Goal: Check status: Check status

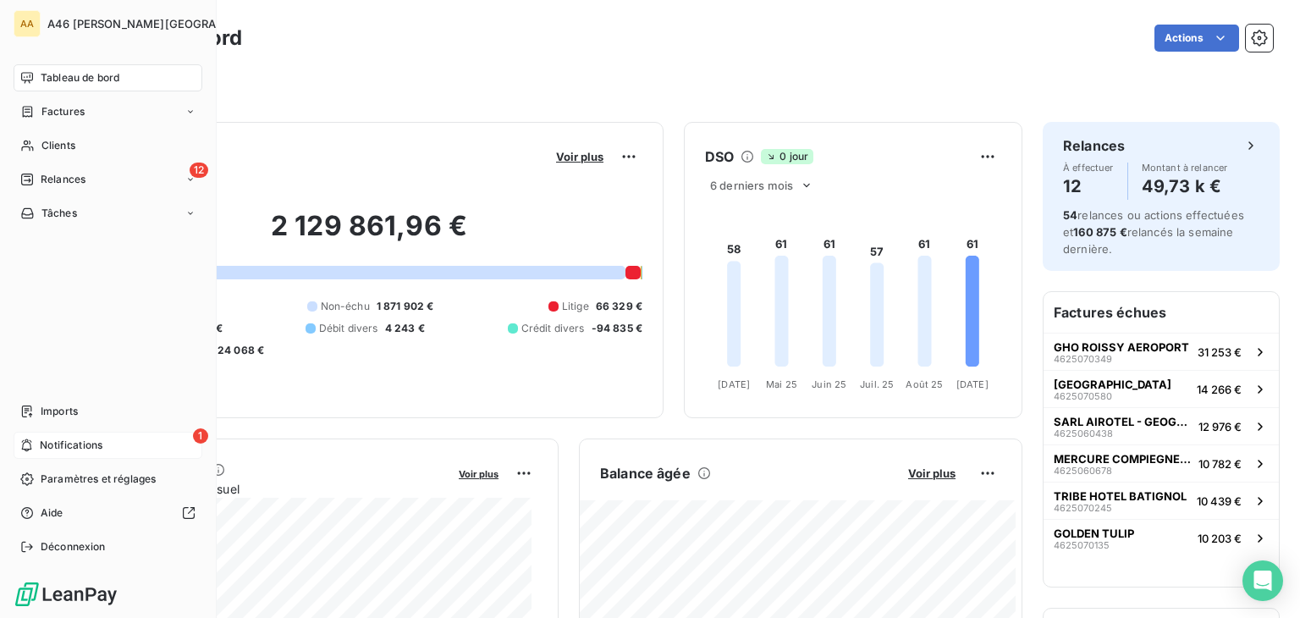
click at [67, 444] on span "Notifications" at bounding box center [71, 445] width 63 height 15
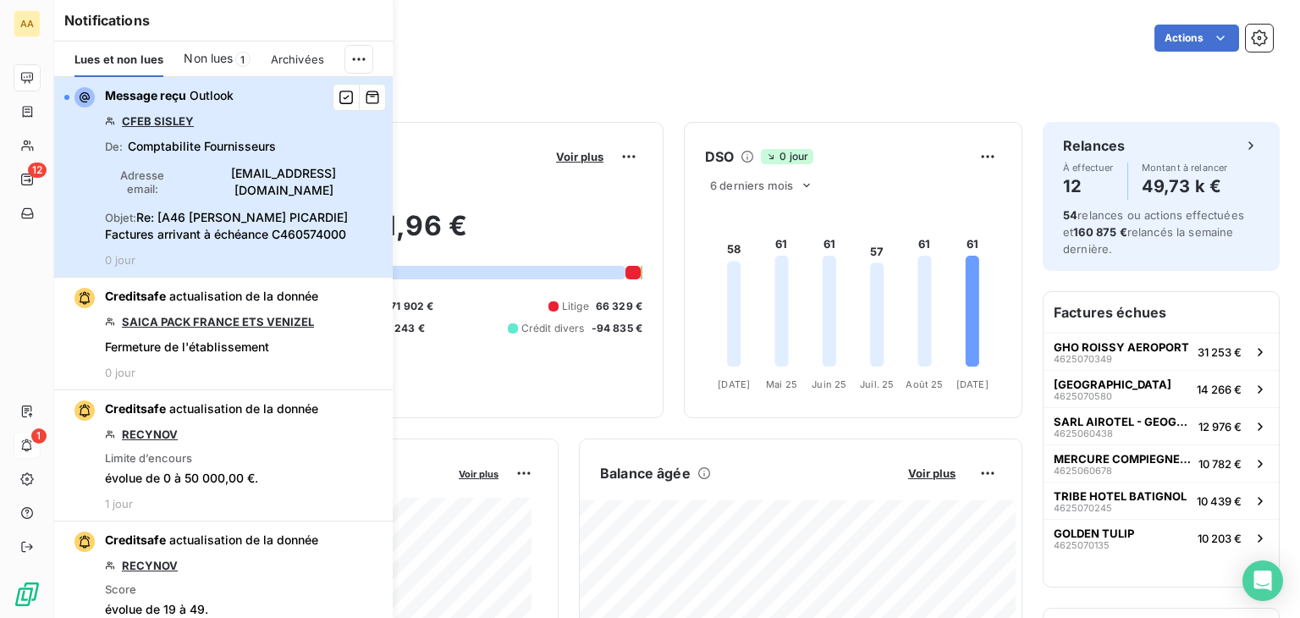
click at [71, 93] on div "button" at bounding box center [79, 97] width 30 height 20
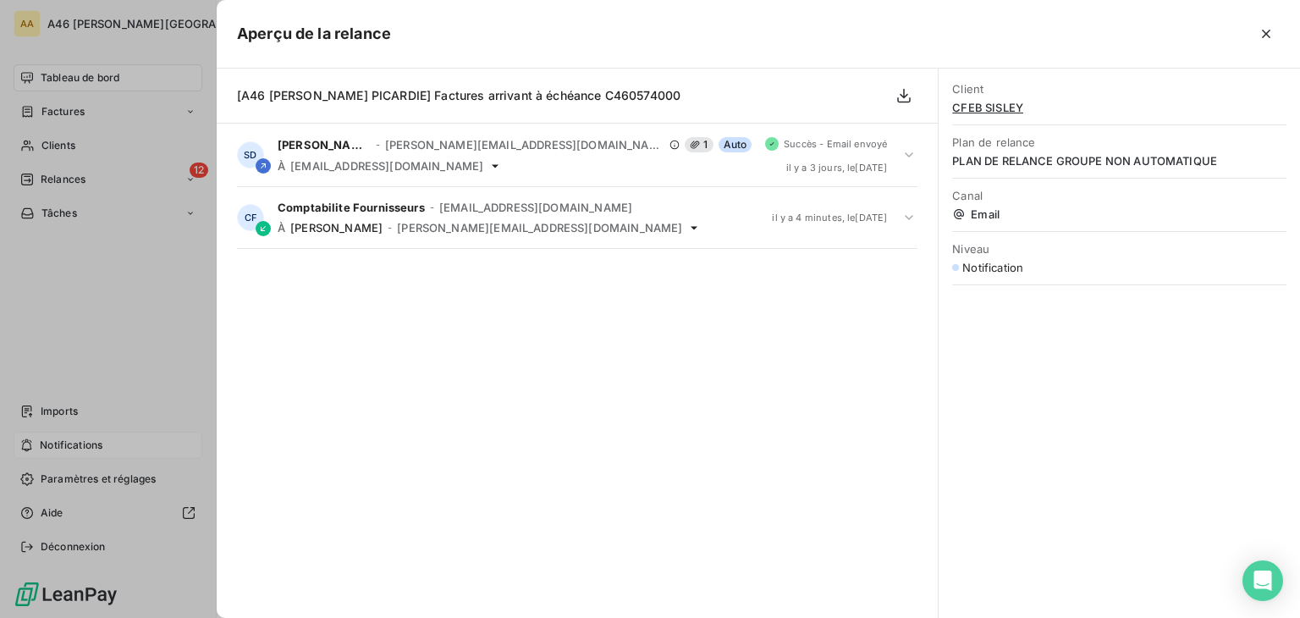
drag, startPoint x: 1270, startPoint y: 36, endPoint x: 1152, endPoint y: 50, distance: 119.3
click at [1270, 36] on icon "button" at bounding box center [1266, 33] width 17 height 17
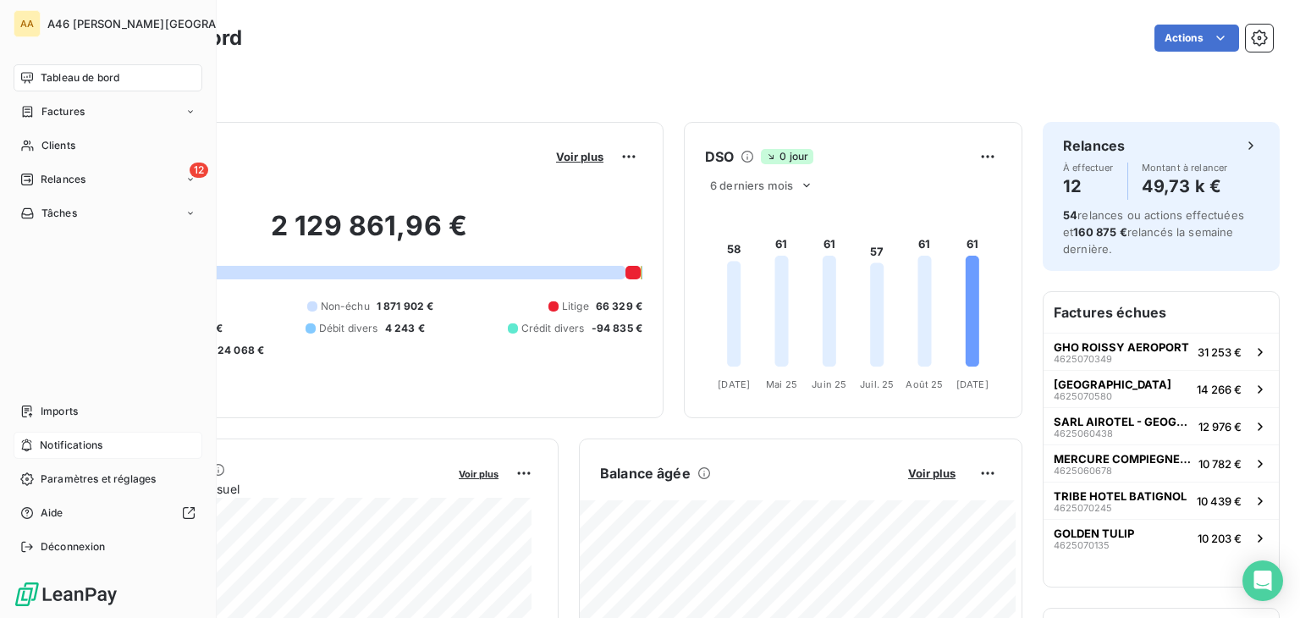
click at [400, 68] on div "Filtrer" at bounding box center [677, 79] width 1192 height 46
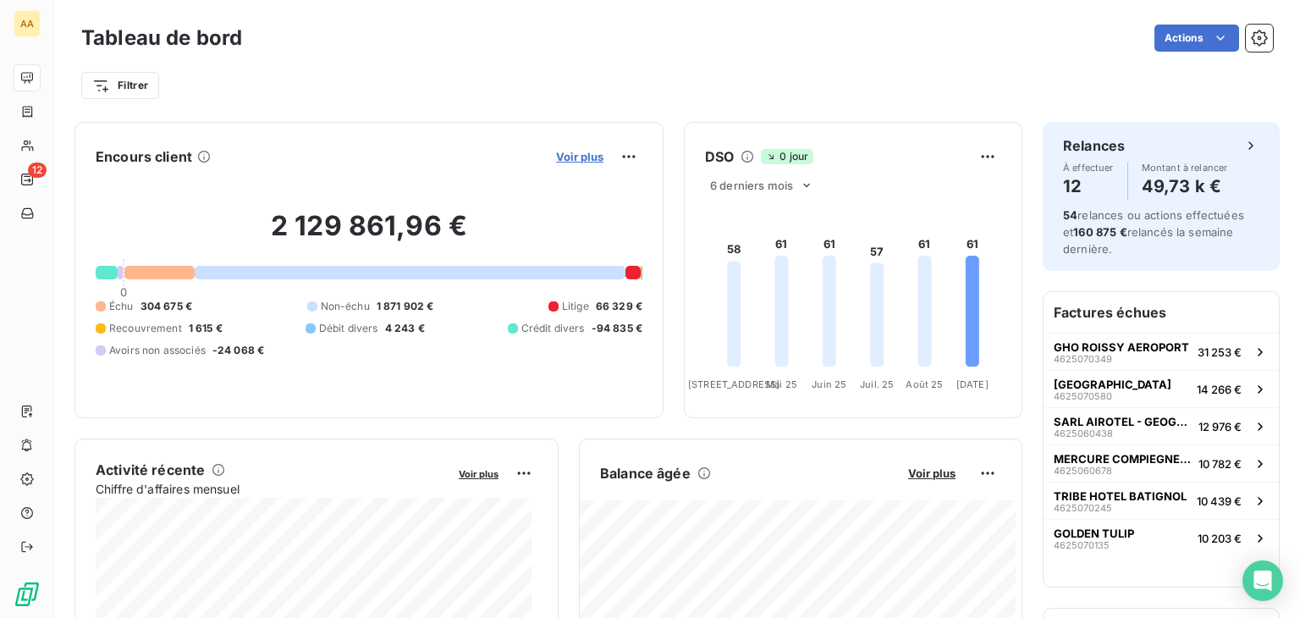
click at [565, 153] on span "Voir plus" at bounding box center [579, 157] width 47 height 14
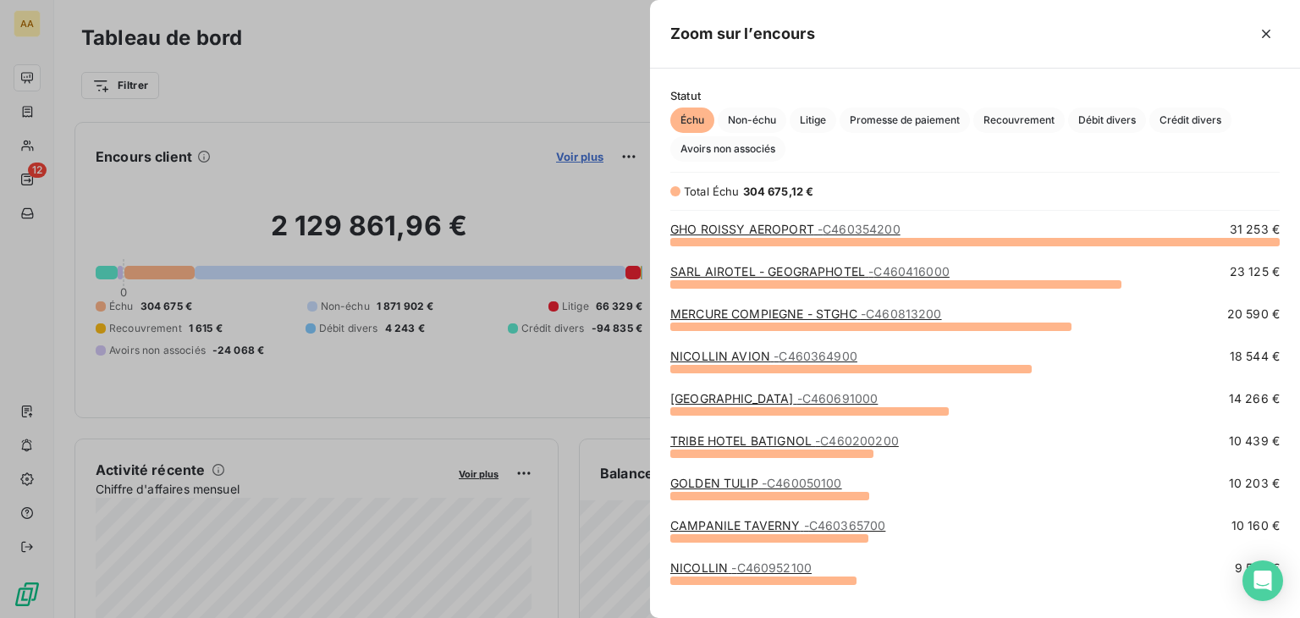
scroll to position [363, 636]
click at [1209, 118] on span "Crédit divers" at bounding box center [1190, 119] width 82 height 25
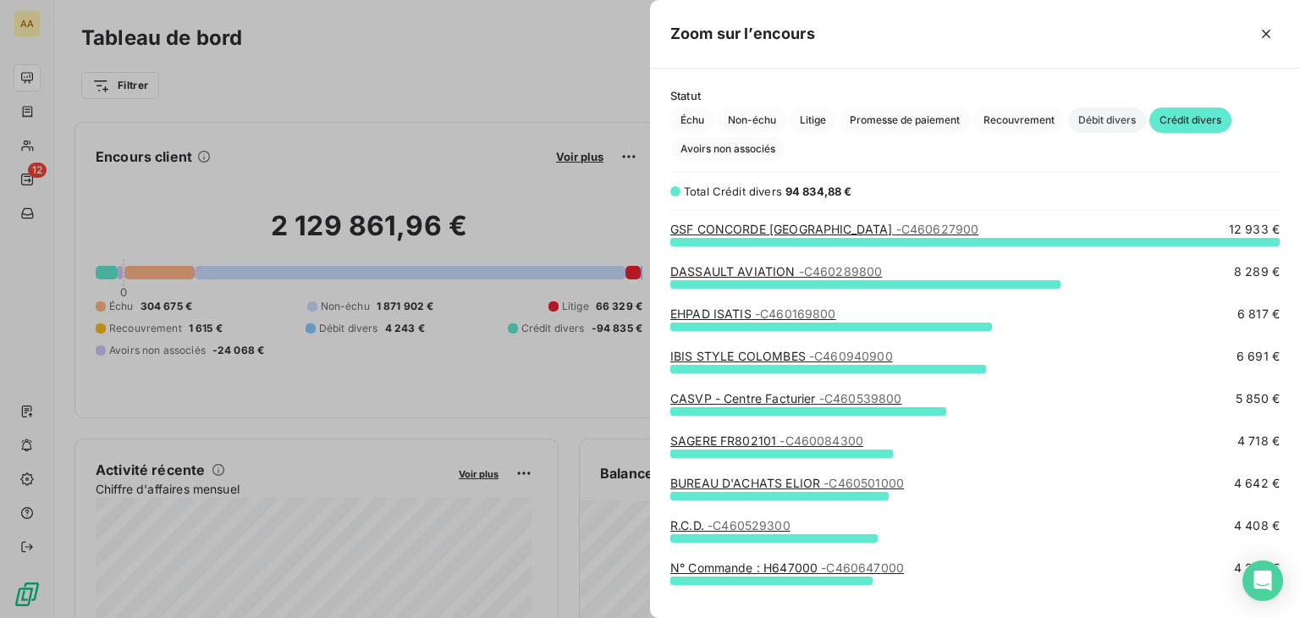
click at [1104, 115] on span "Débit divers" at bounding box center [1107, 119] width 78 height 25
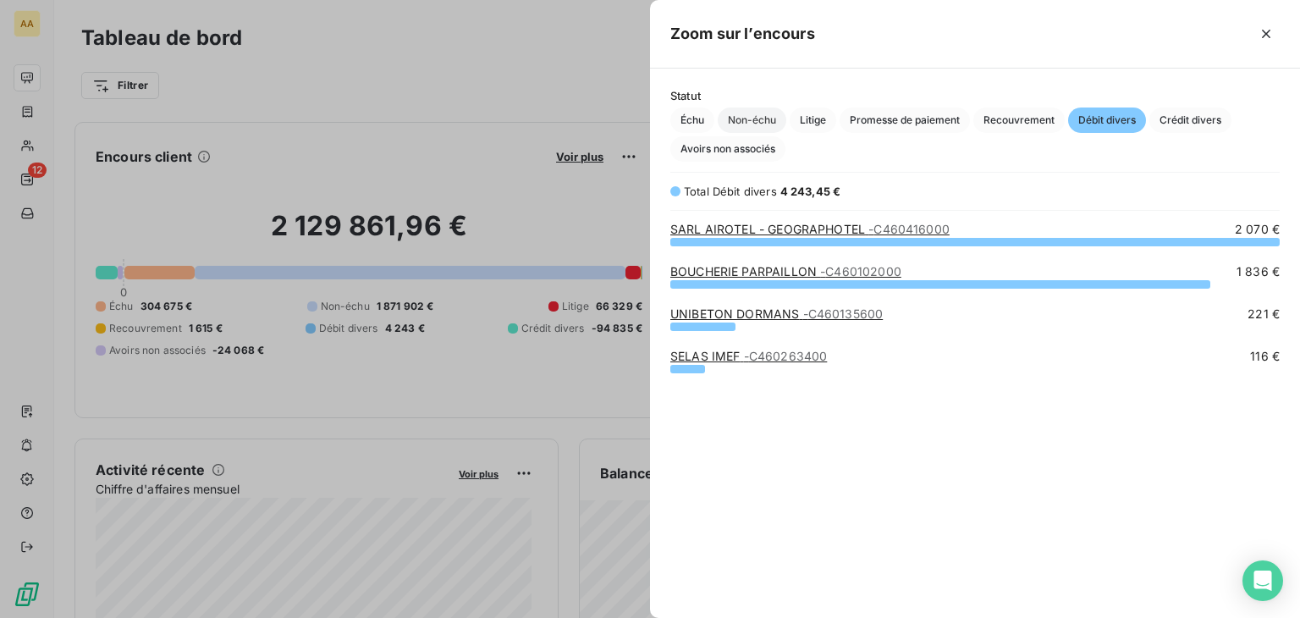
click at [746, 118] on span "Non-échu" at bounding box center [752, 119] width 69 height 25
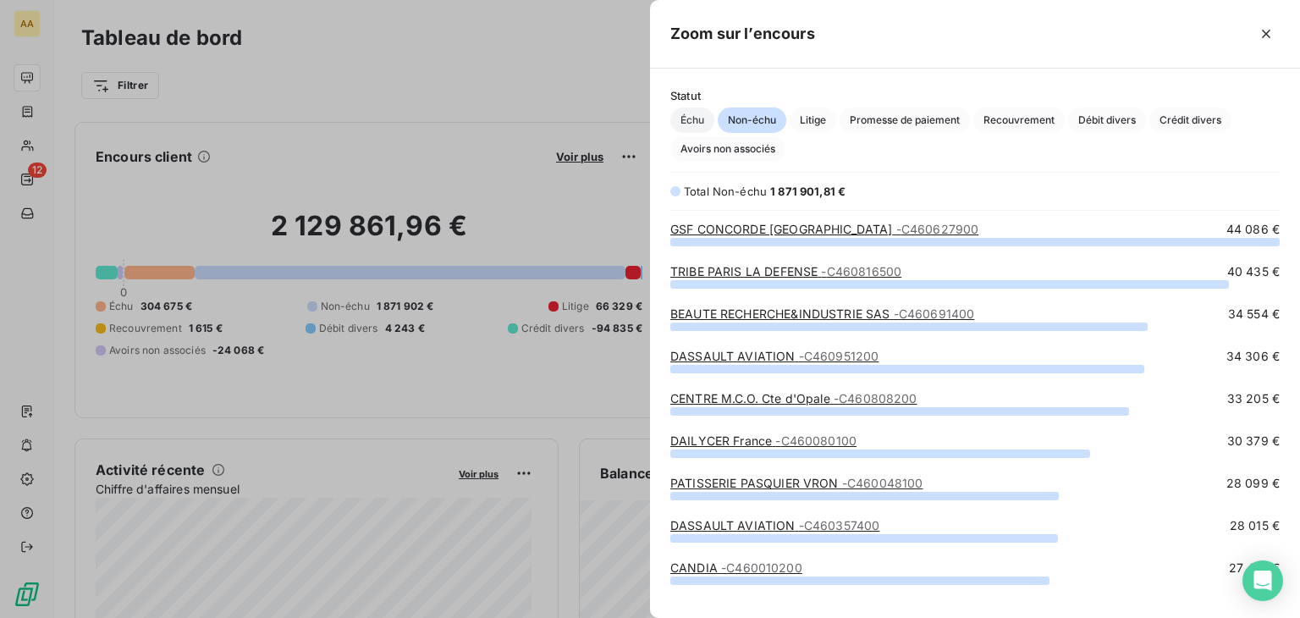
click at [702, 123] on span "Échu" at bounding box center [692, 119] width 44 height 25
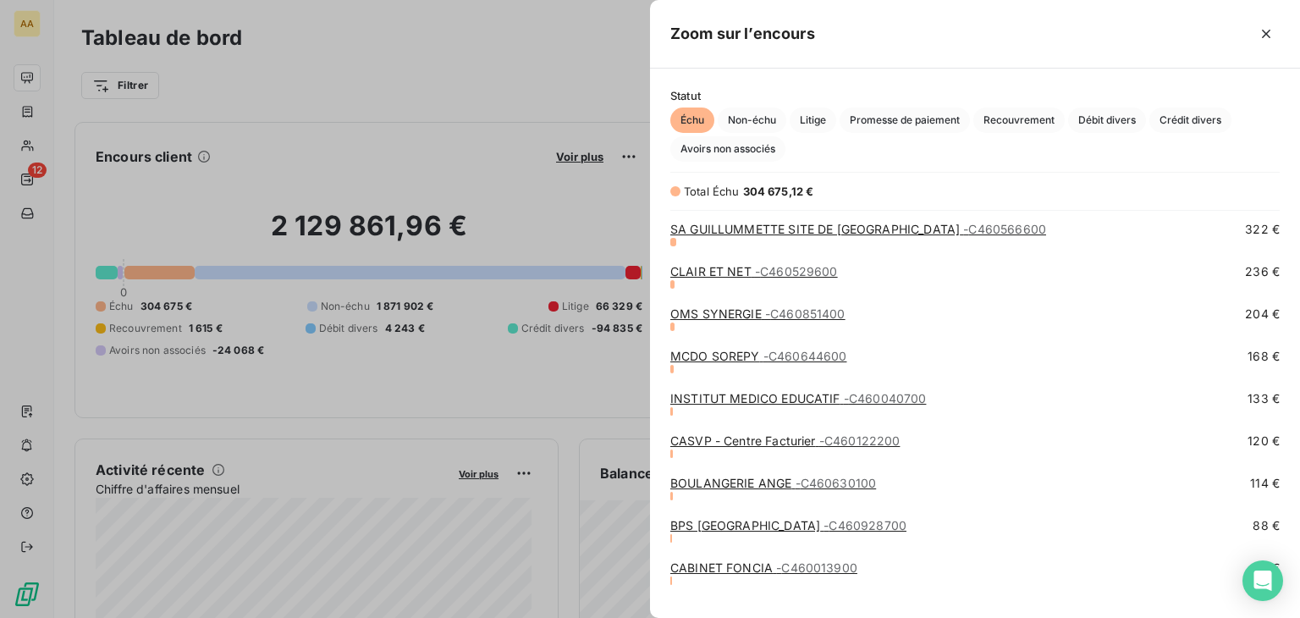
scroll to position [2945, 0]
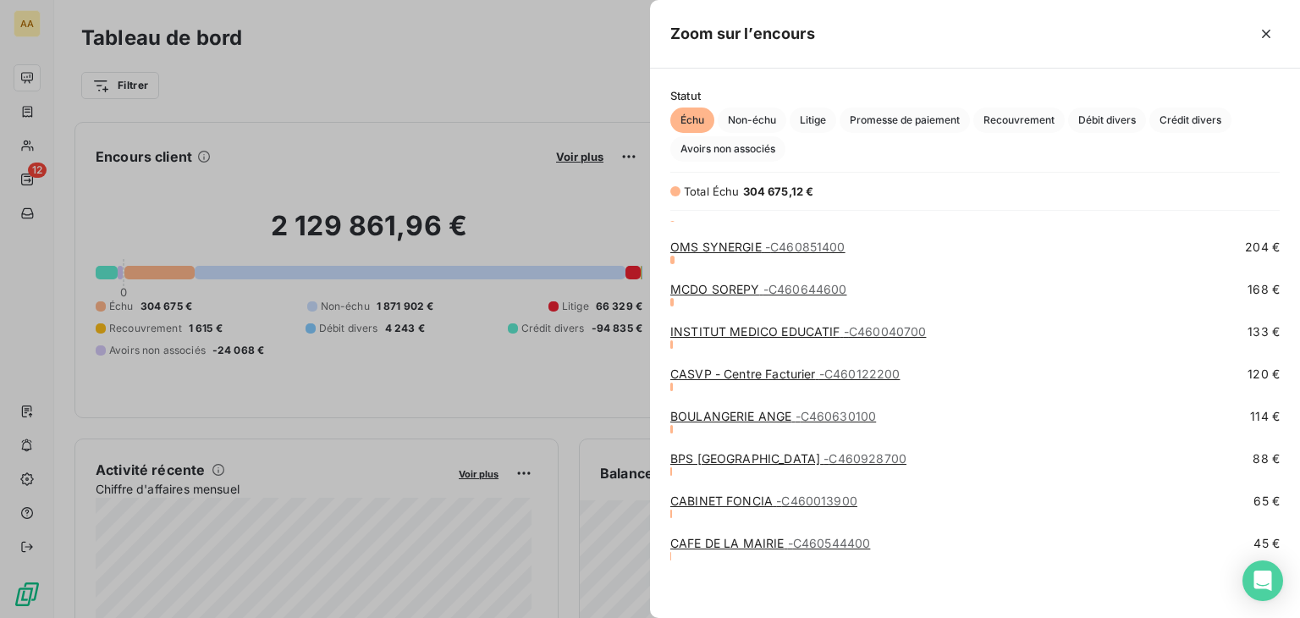
click at [756, 545] on link "CAFE DE LA MAIRIE - C460544400" at bounding box center [770, 543] width 200 height 14
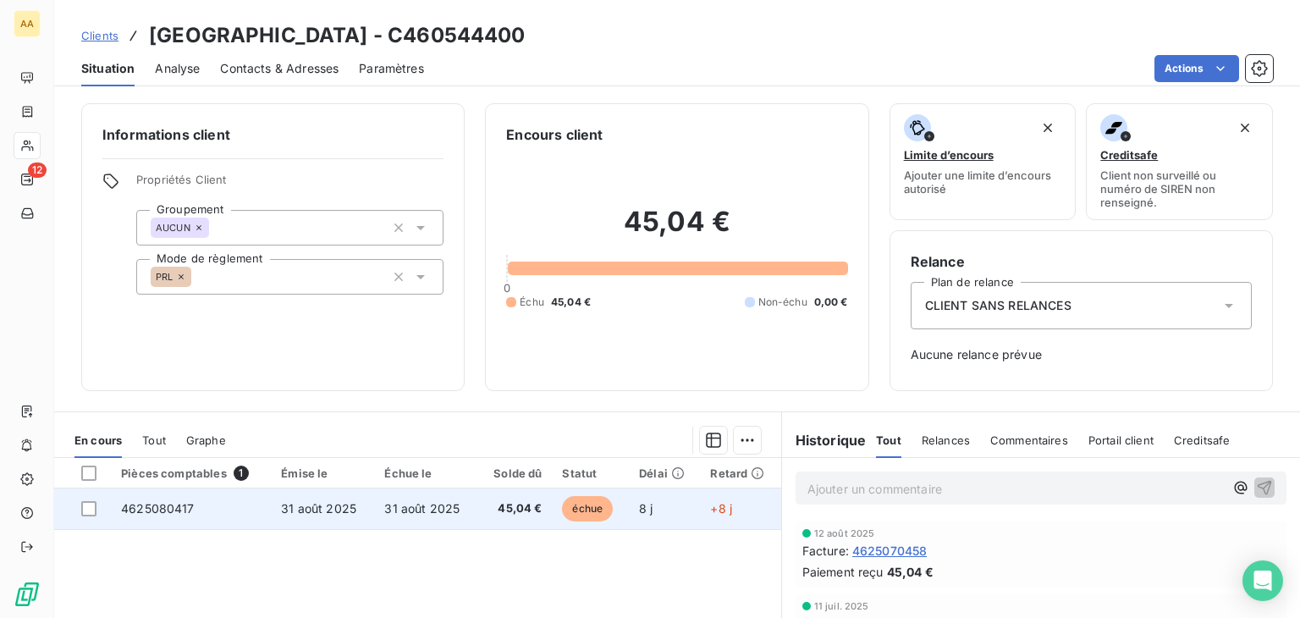
click at [189, 510] on span "4625080417" at bounding box center [158, 508] width 74 height 14
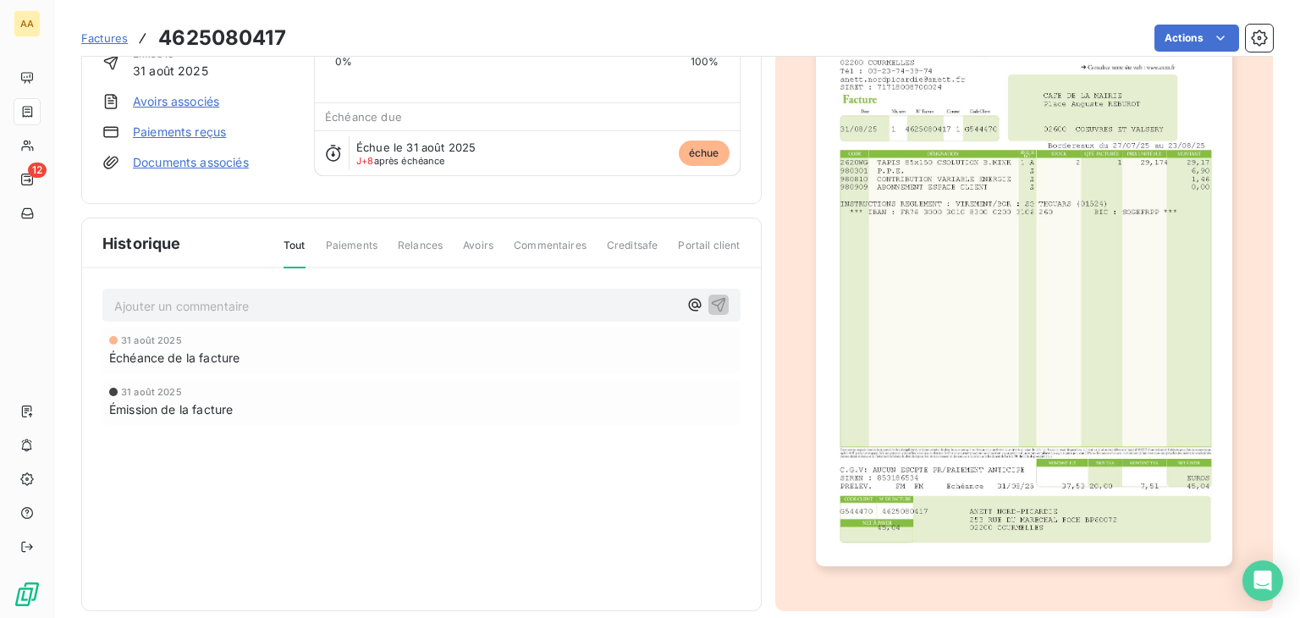
scroll to position [147, 0]
